Goal: Information Seeking & Learning: Learn about a topic

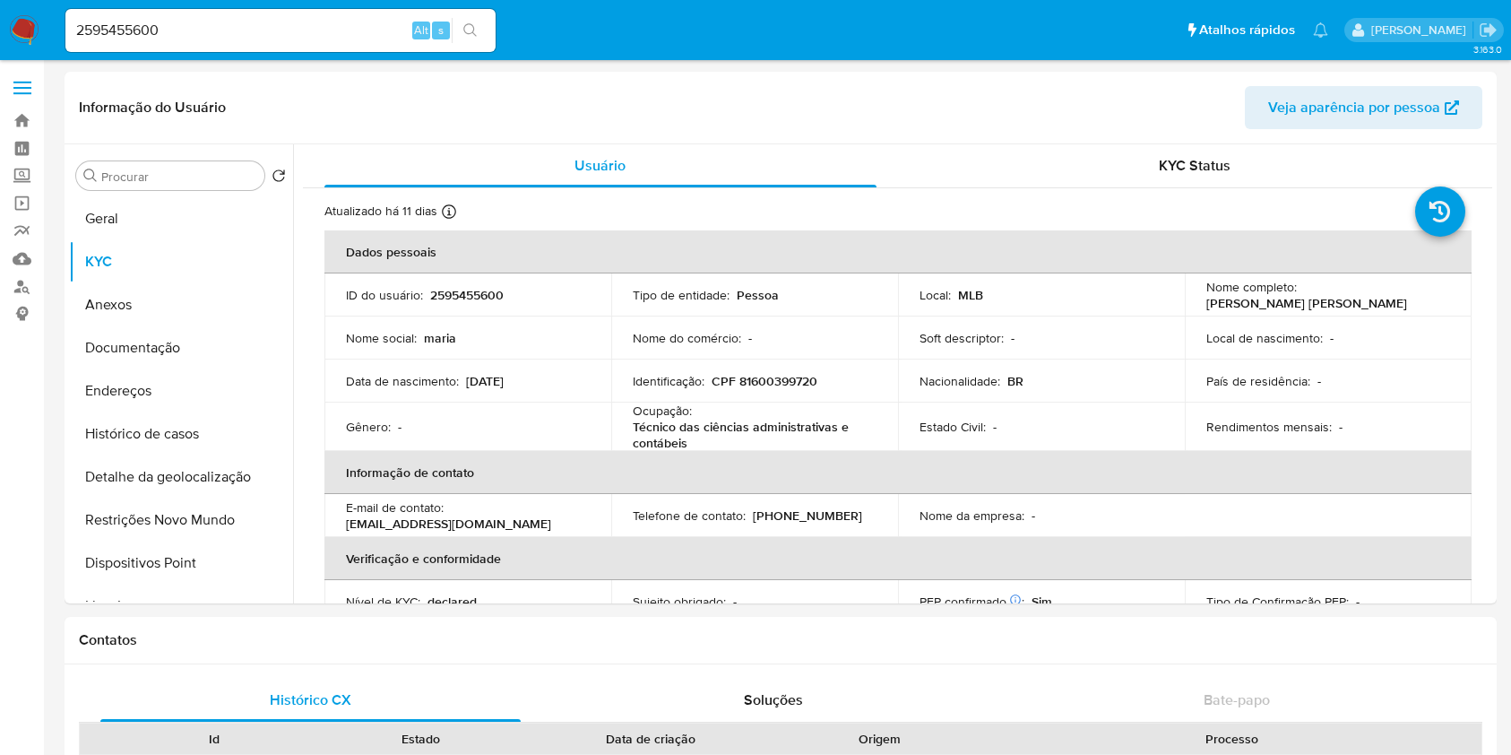
select select "10"
click at [135, 198] on button "Geral" at bounding box center [174, 217] width 210 height 43
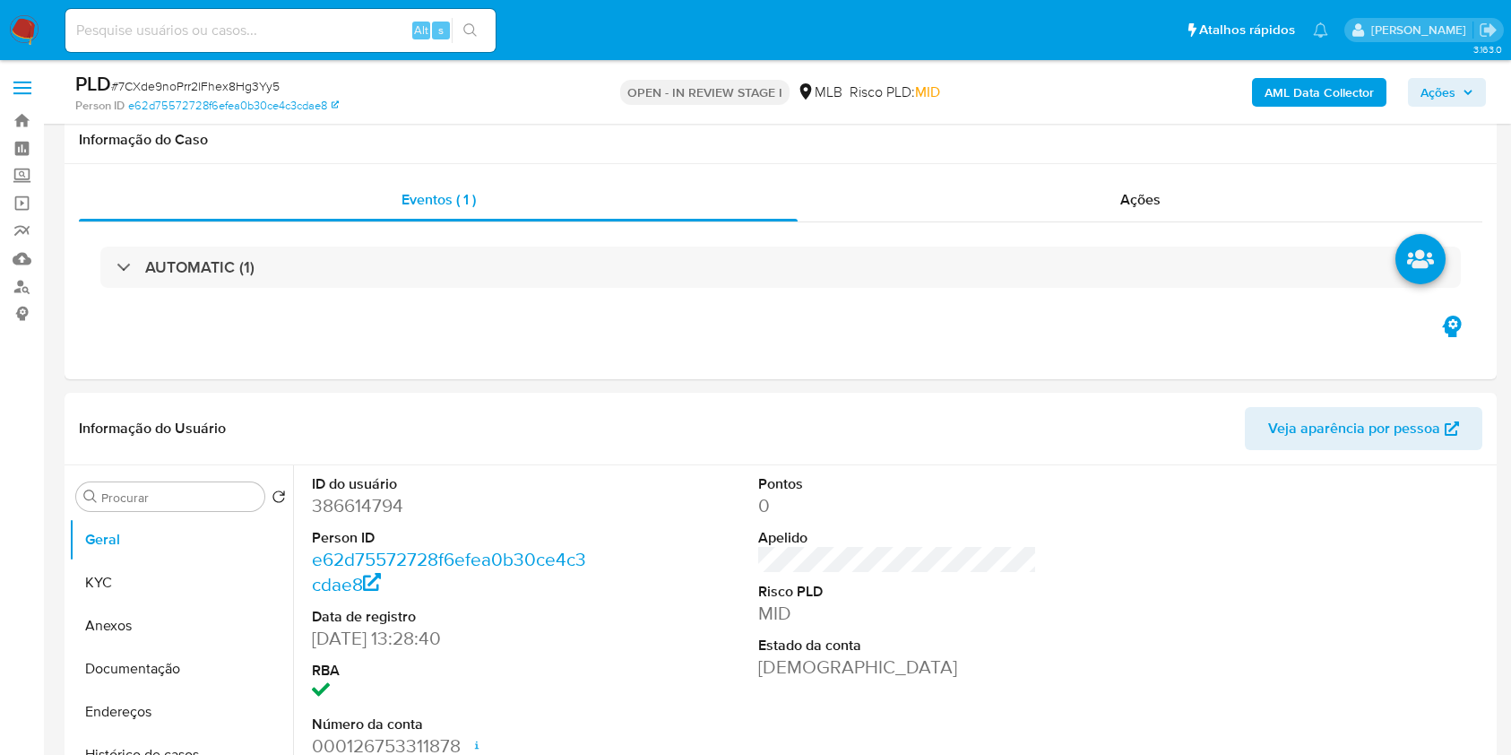
scroll to position [1424, 0]
